Goal: Information Seeking & Learning: Learn about a topic

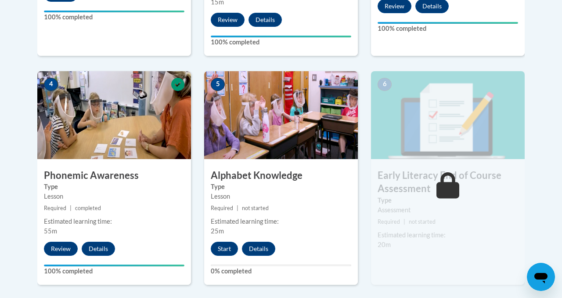
scroll to position [484, 0]
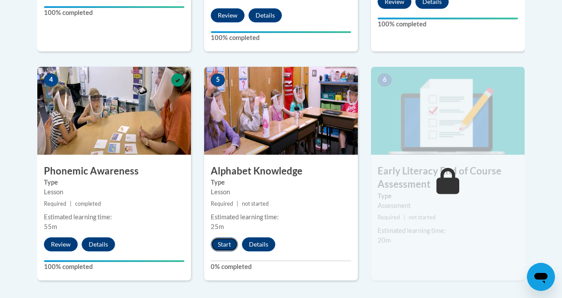
click at [224, 244] on button "Start" at bounding box center [224, 244] width 27 height 14
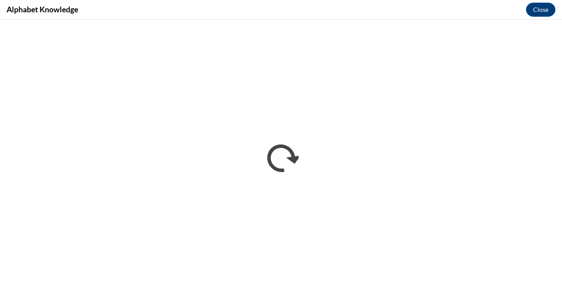
scroll to position [0, 0]
